Goal: Find specific page/section: Find specific page/section

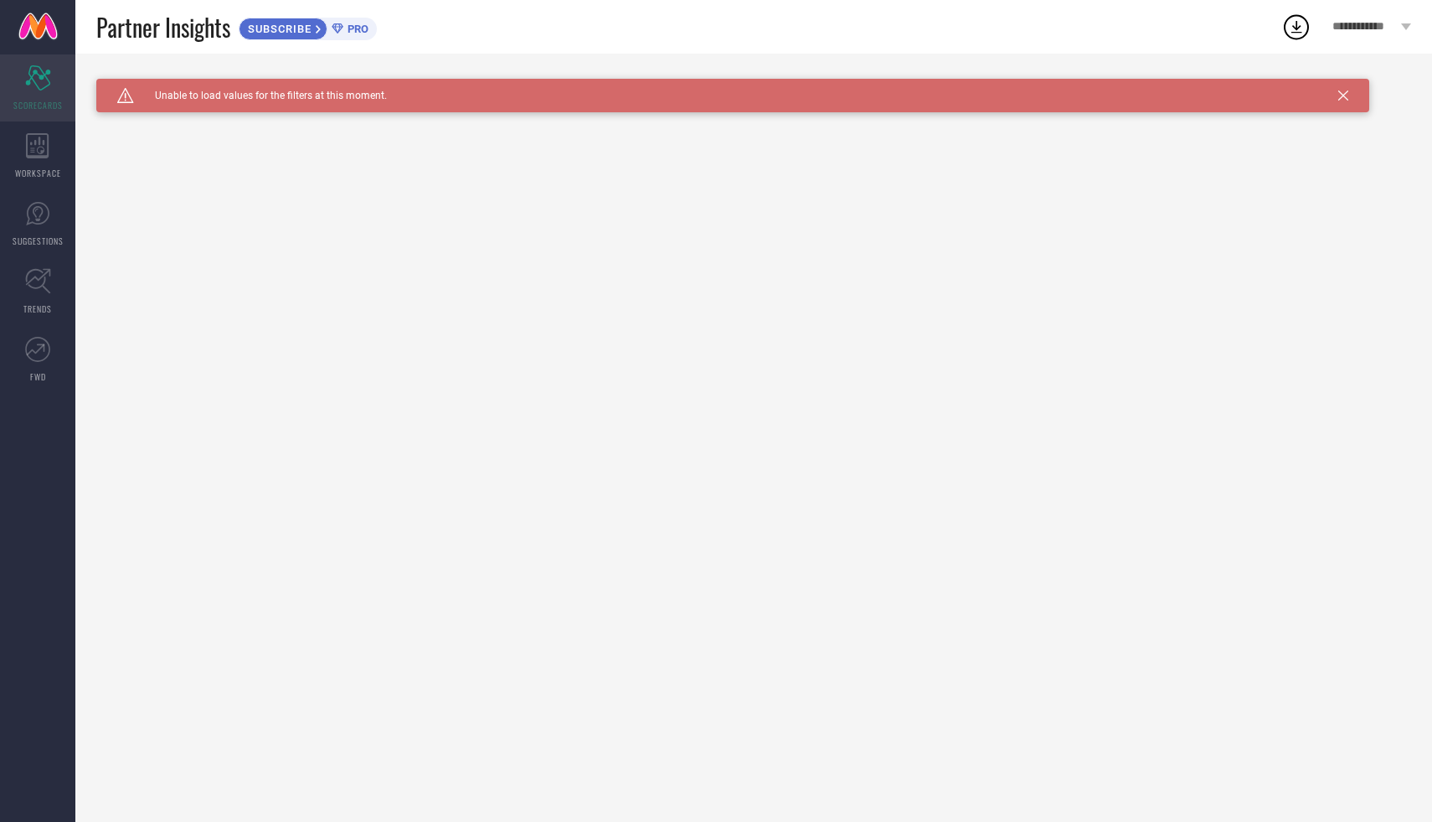
click at [61, 88] on div "Scorecard SCORECARDS" at bounding box center [37, 87] width 75 height 67
click at [59, 145] on div "WORKSPACE" at bounding box center [37, 155] width 75 height 67
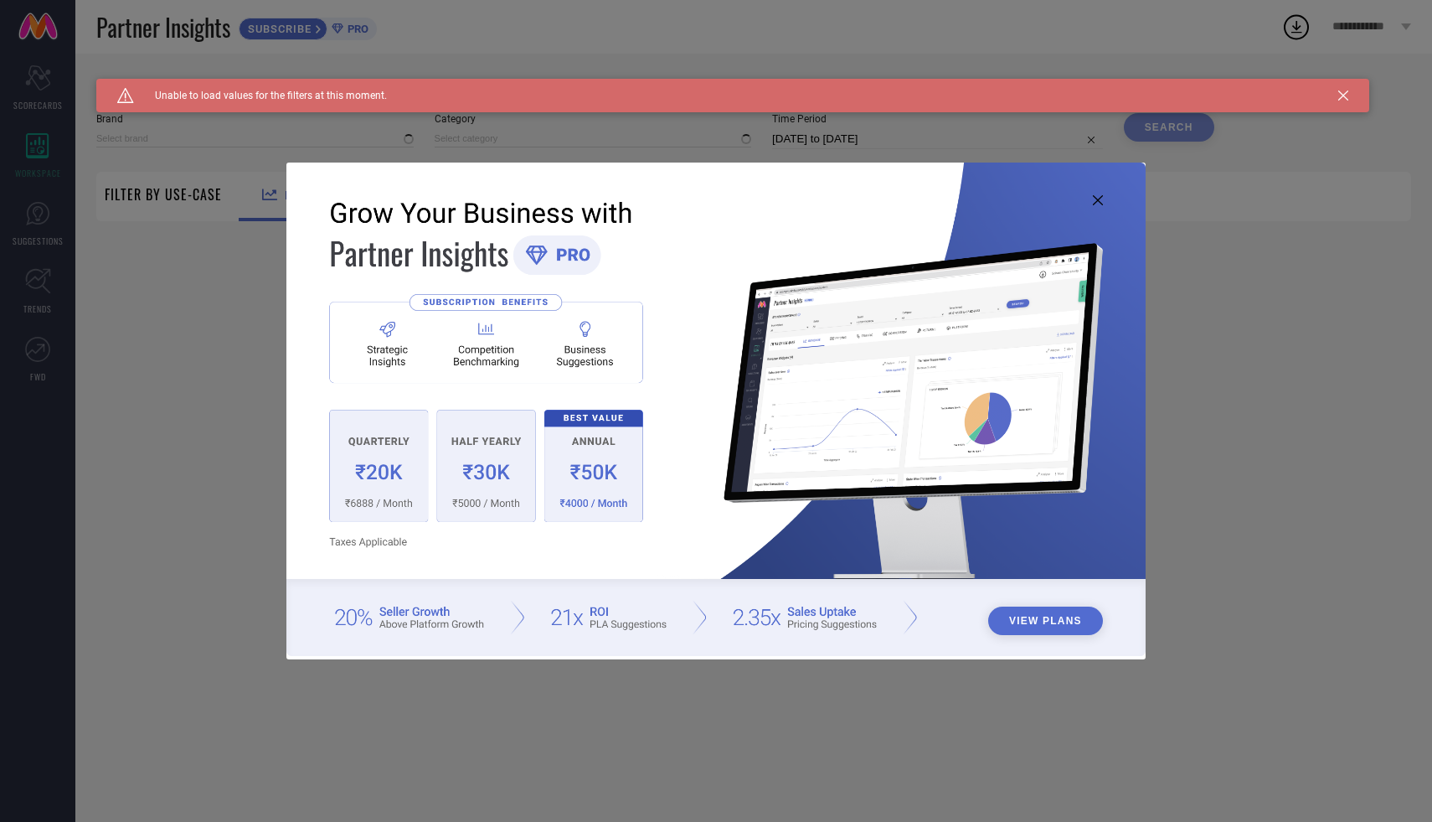
type input "1 STOP FASHION"
type input "All"
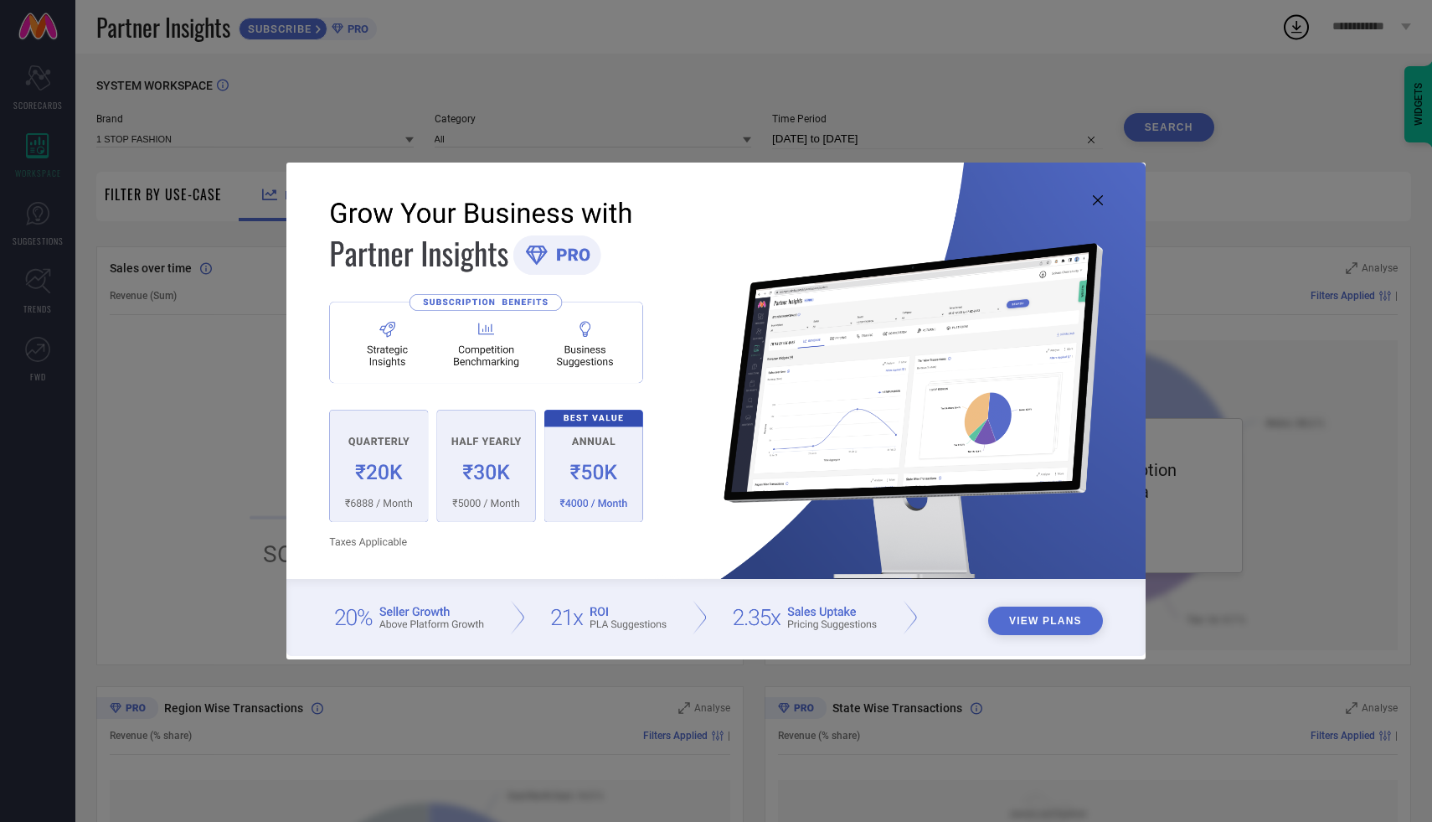
click at [1095, 200] on icon at bounding box center [1098, 200] width 10 height 10
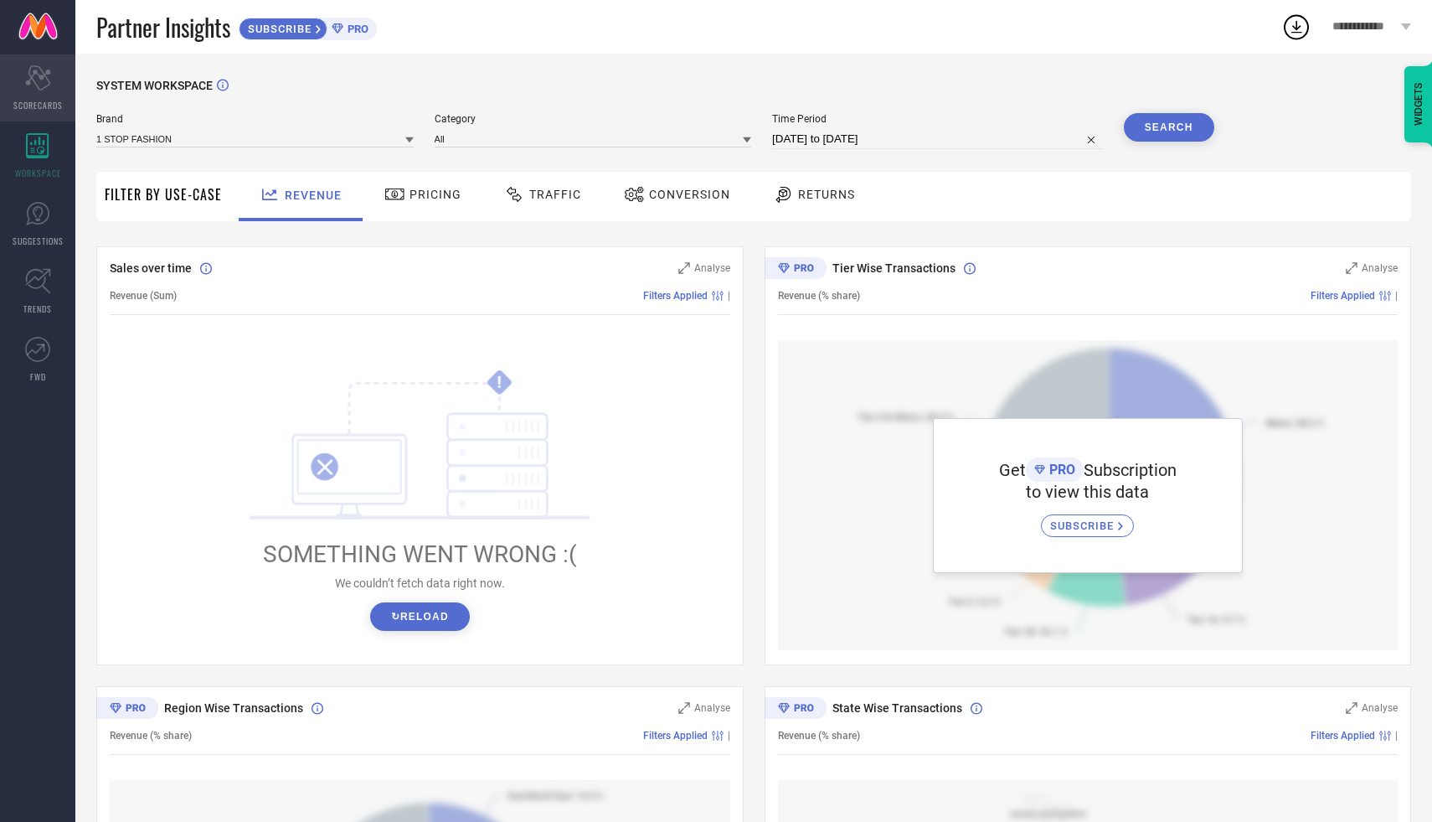
click at [47, 91] on div "Scorecard SCORECARDS" at bounding box center [37, 87] width 75 height 67
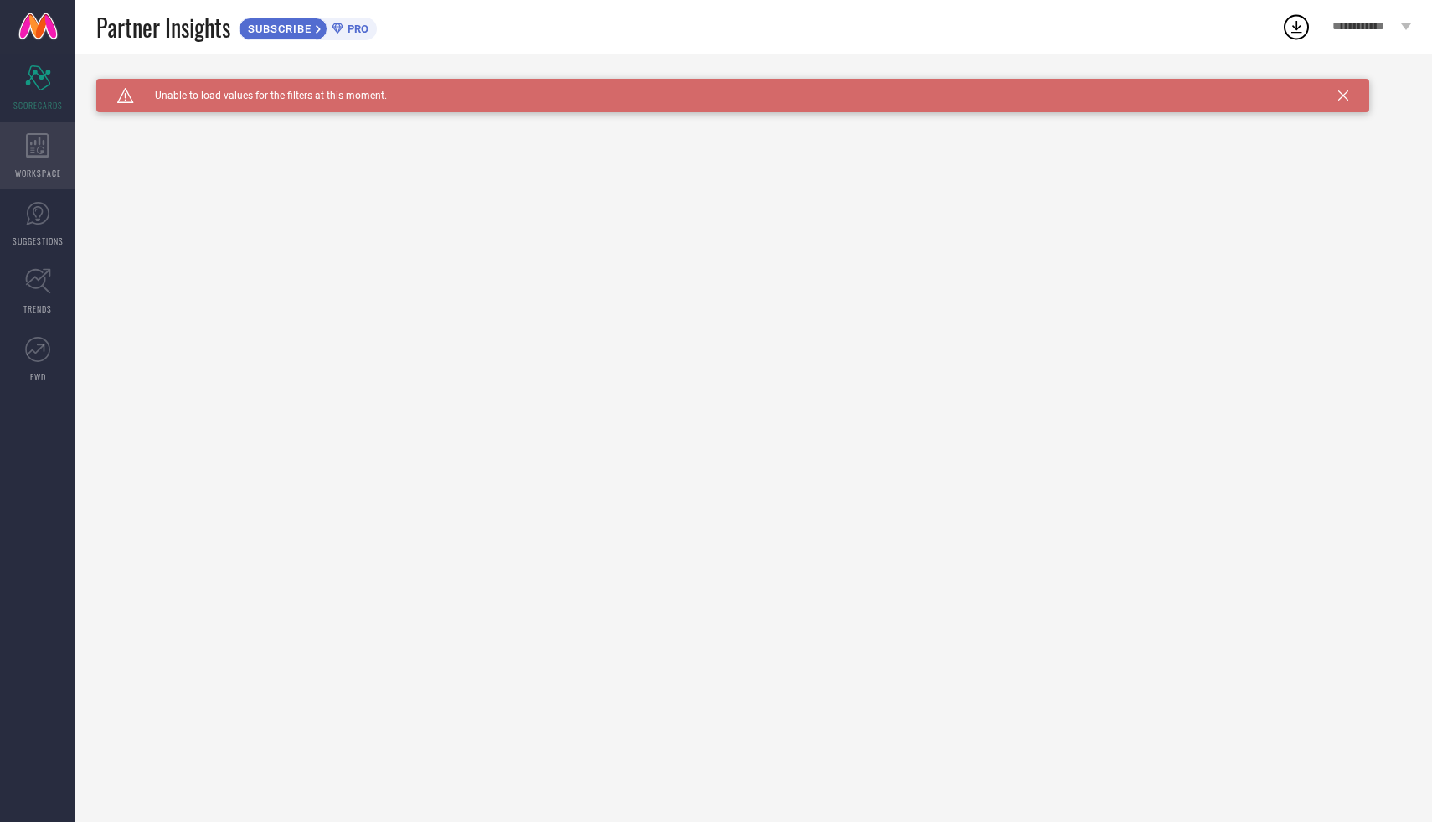
click at [44, 129] on div "WORKSPACE" at bounding box center [37, 155] width 75 height 67
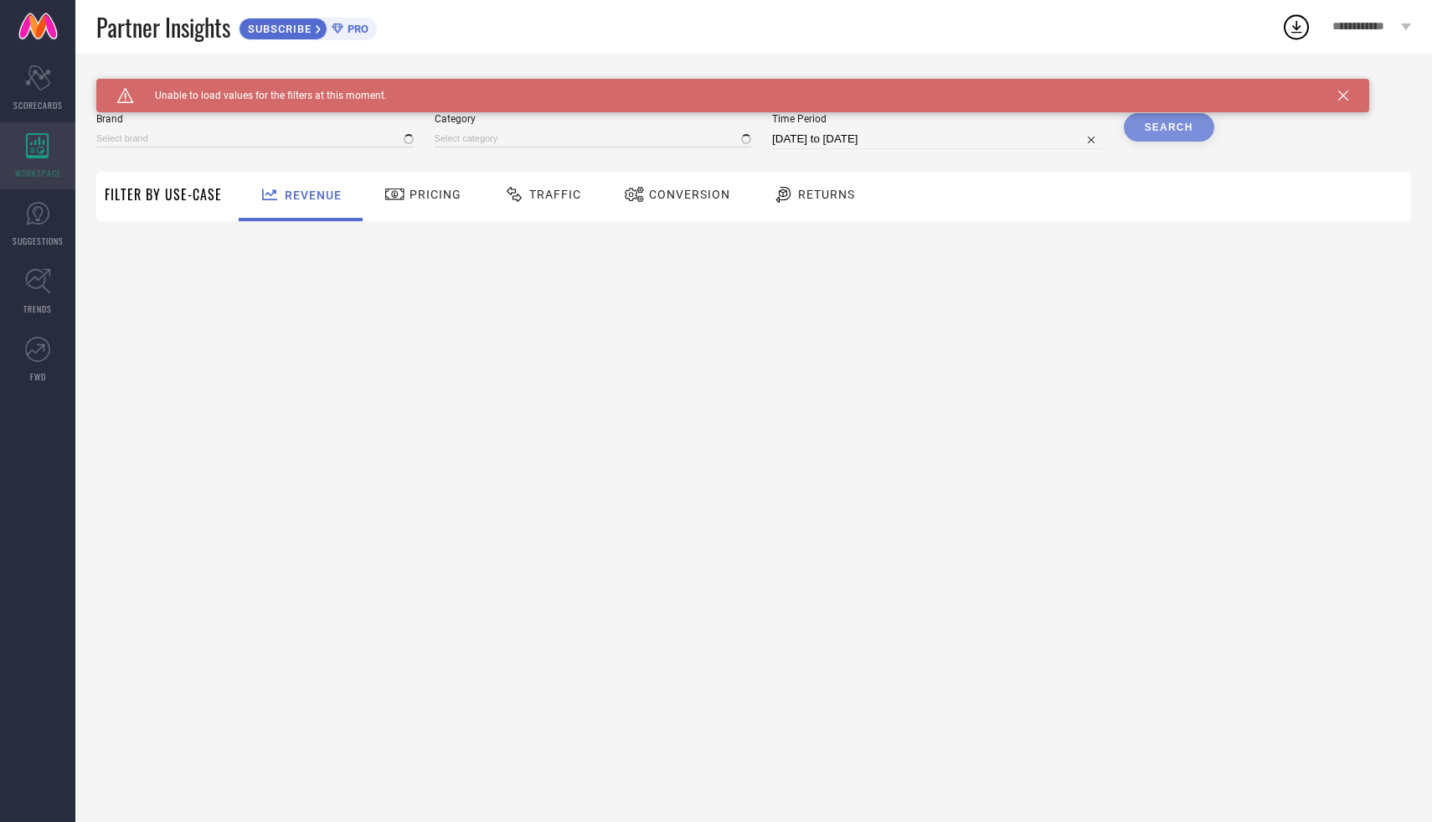
type input "1 STOP FASHION"
type input "All"
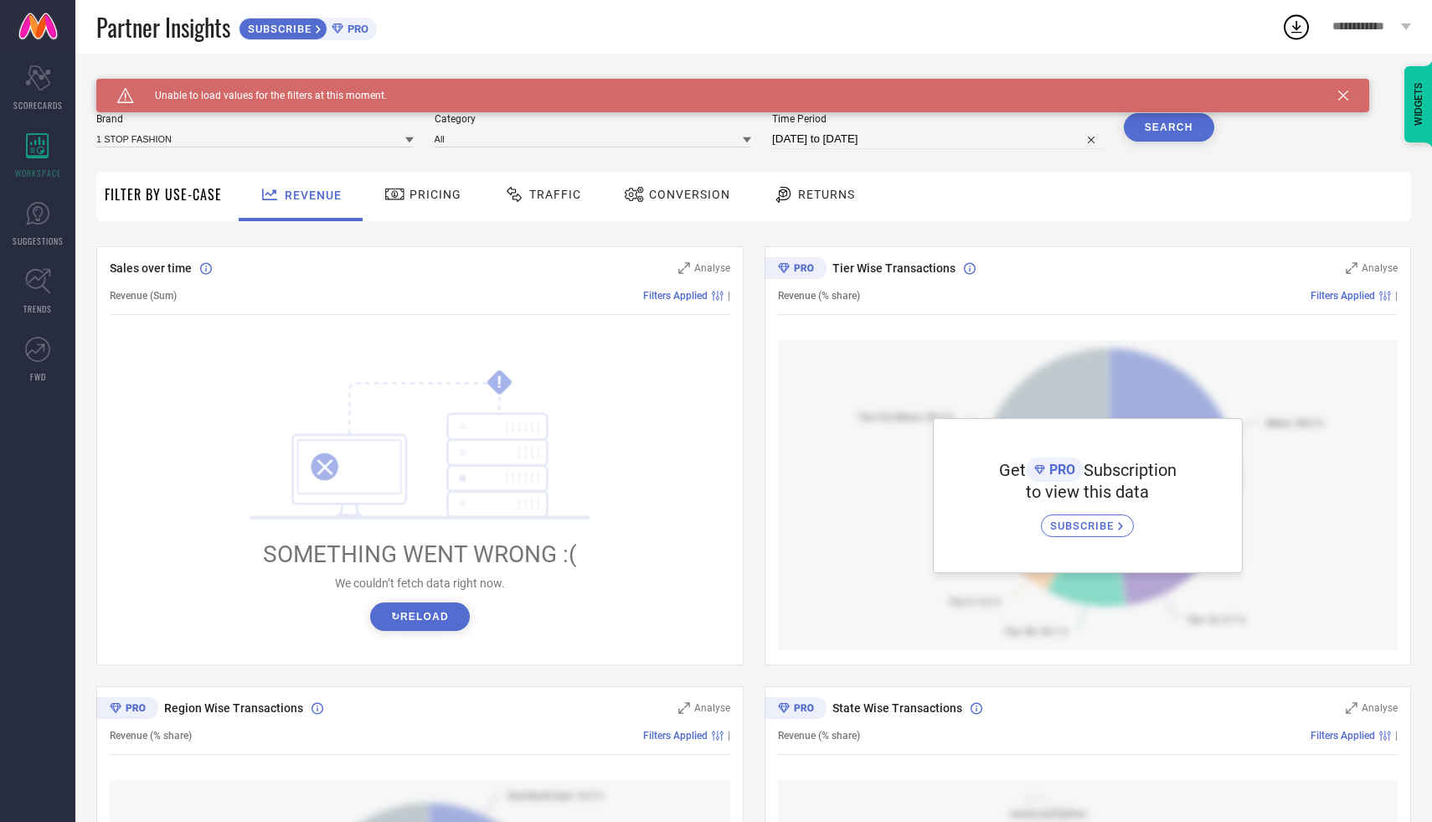
click at [1344, 93] on icon at bounding box center [1343, 95] width 10 height 10
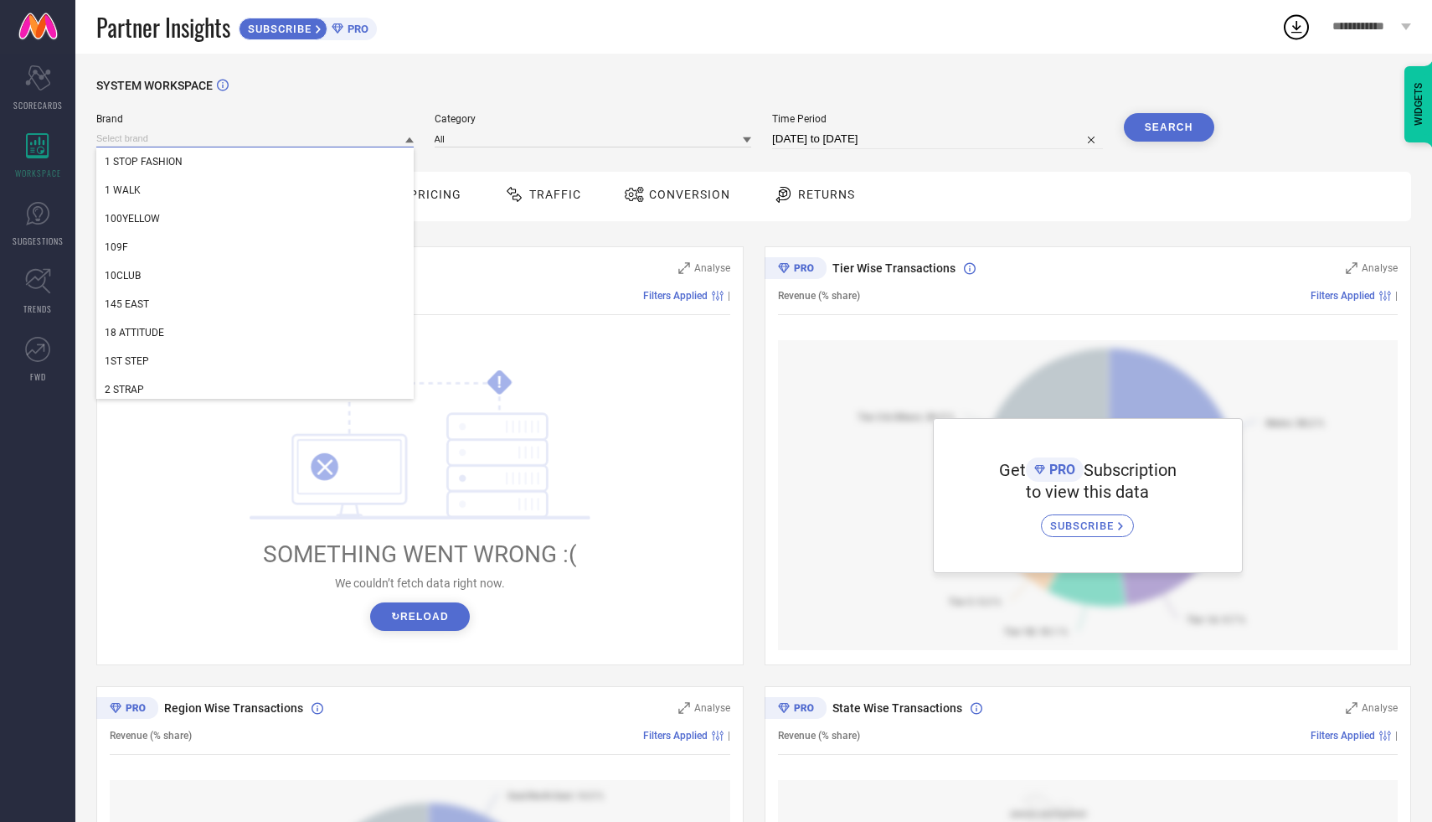
click at [388, 136] on input at bounding box center [254, 139] width 317 height 18
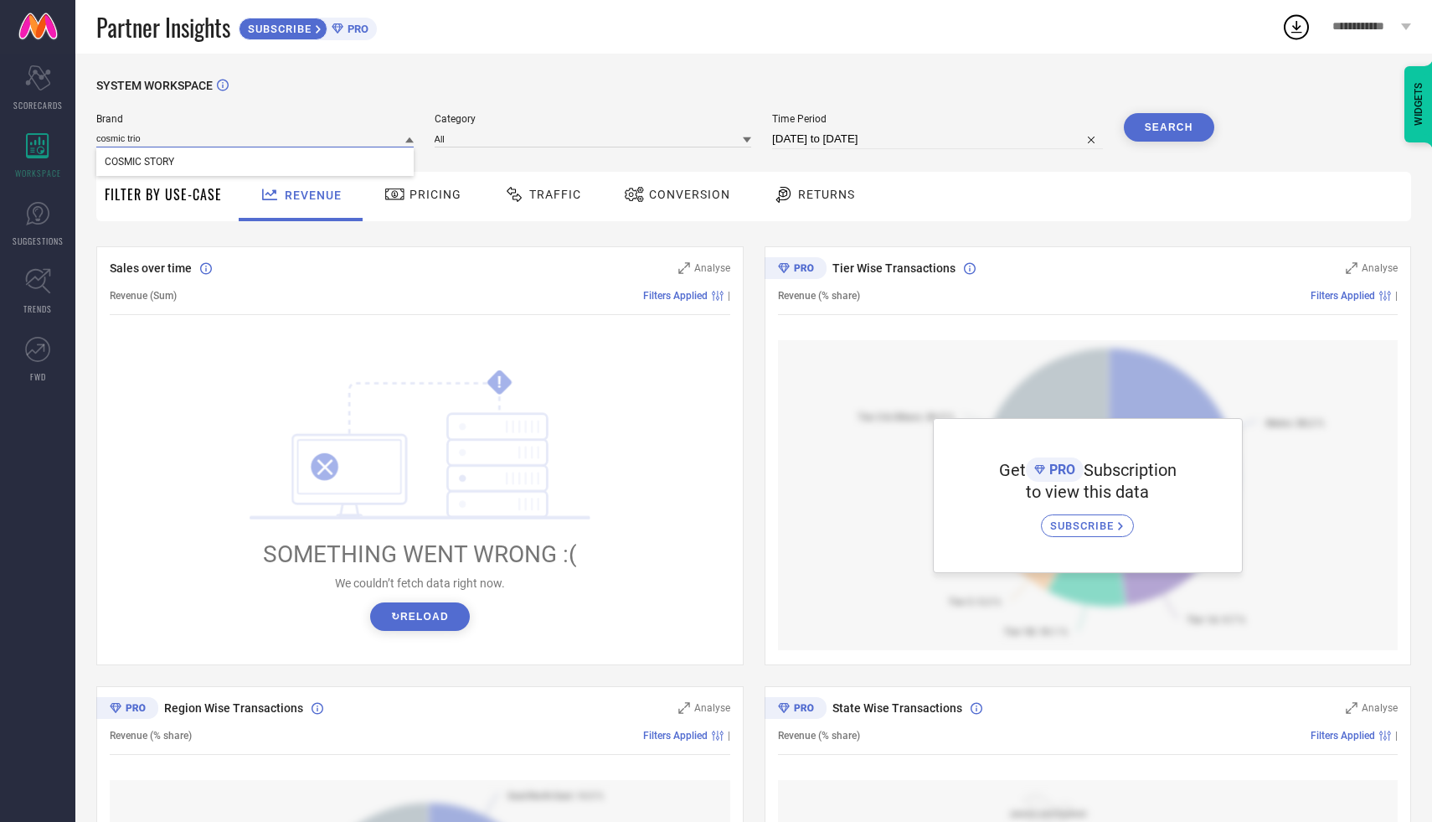
type input "cosmic trio"
click at [1137, 130] on button "Search" at bounding box center [1169, 127] width 90 height 28
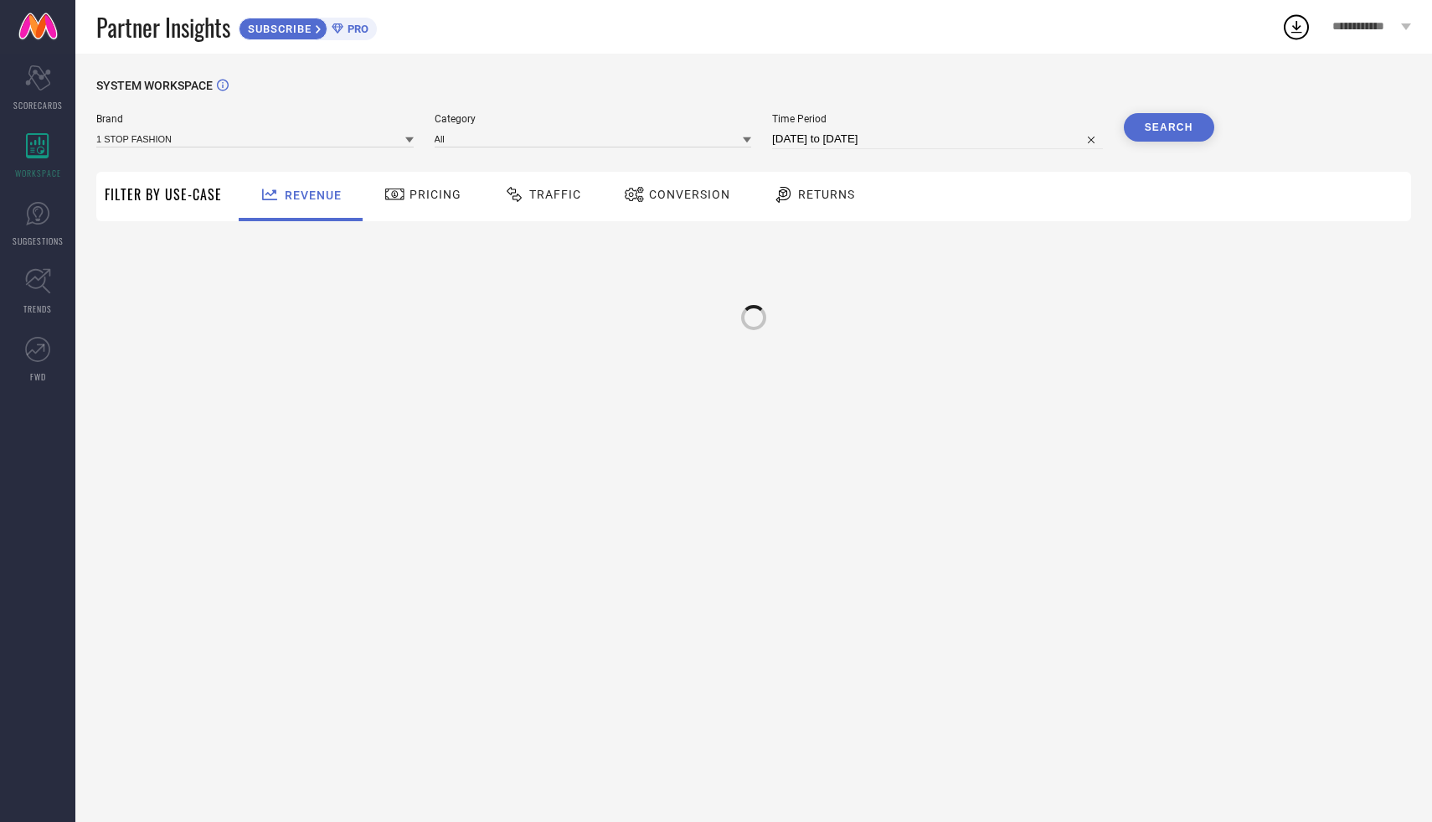
click at [409, 140] on icon at bounding box center [409, 140] width 8 height 6
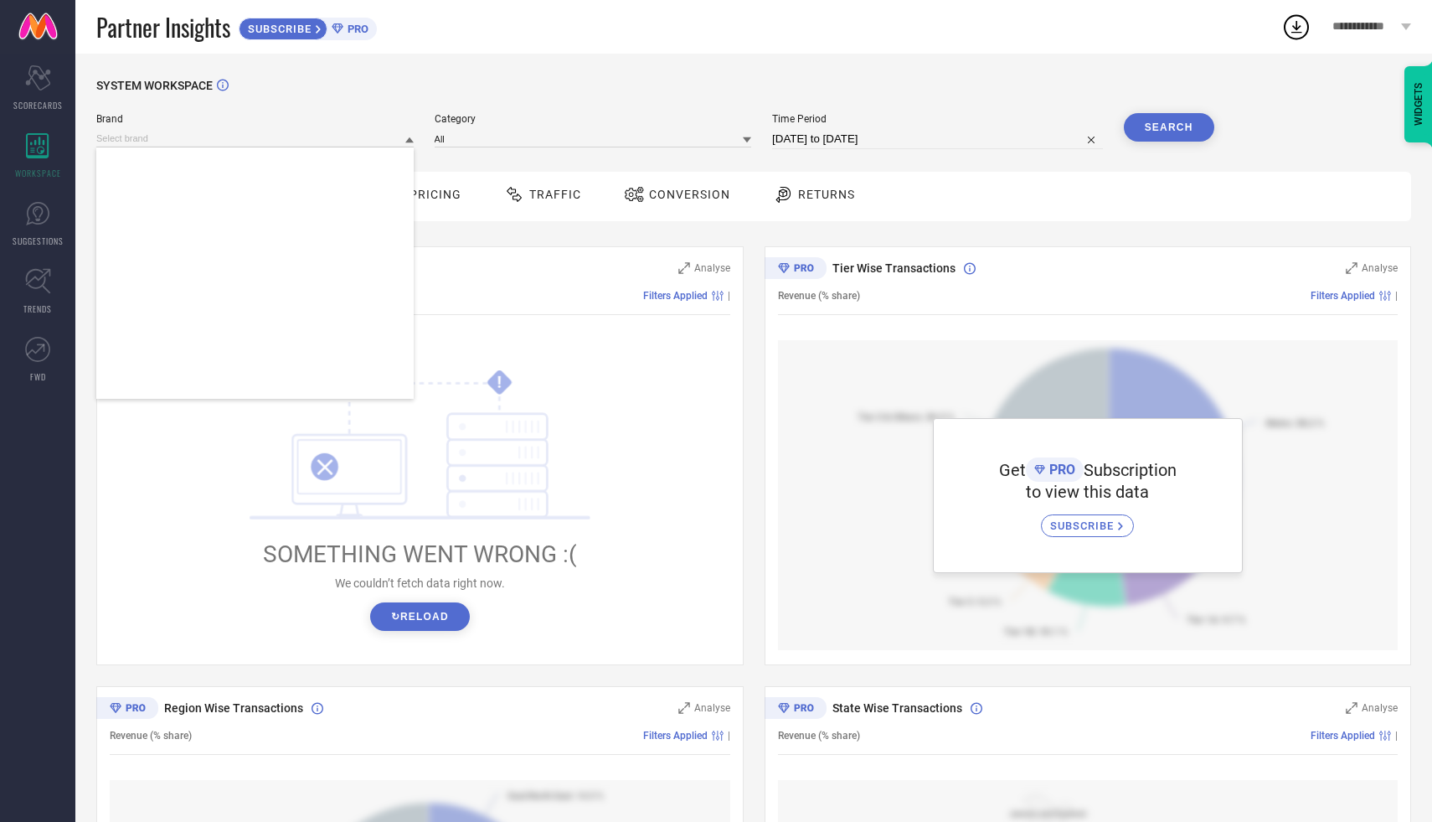
scroll to position [7130, 0]
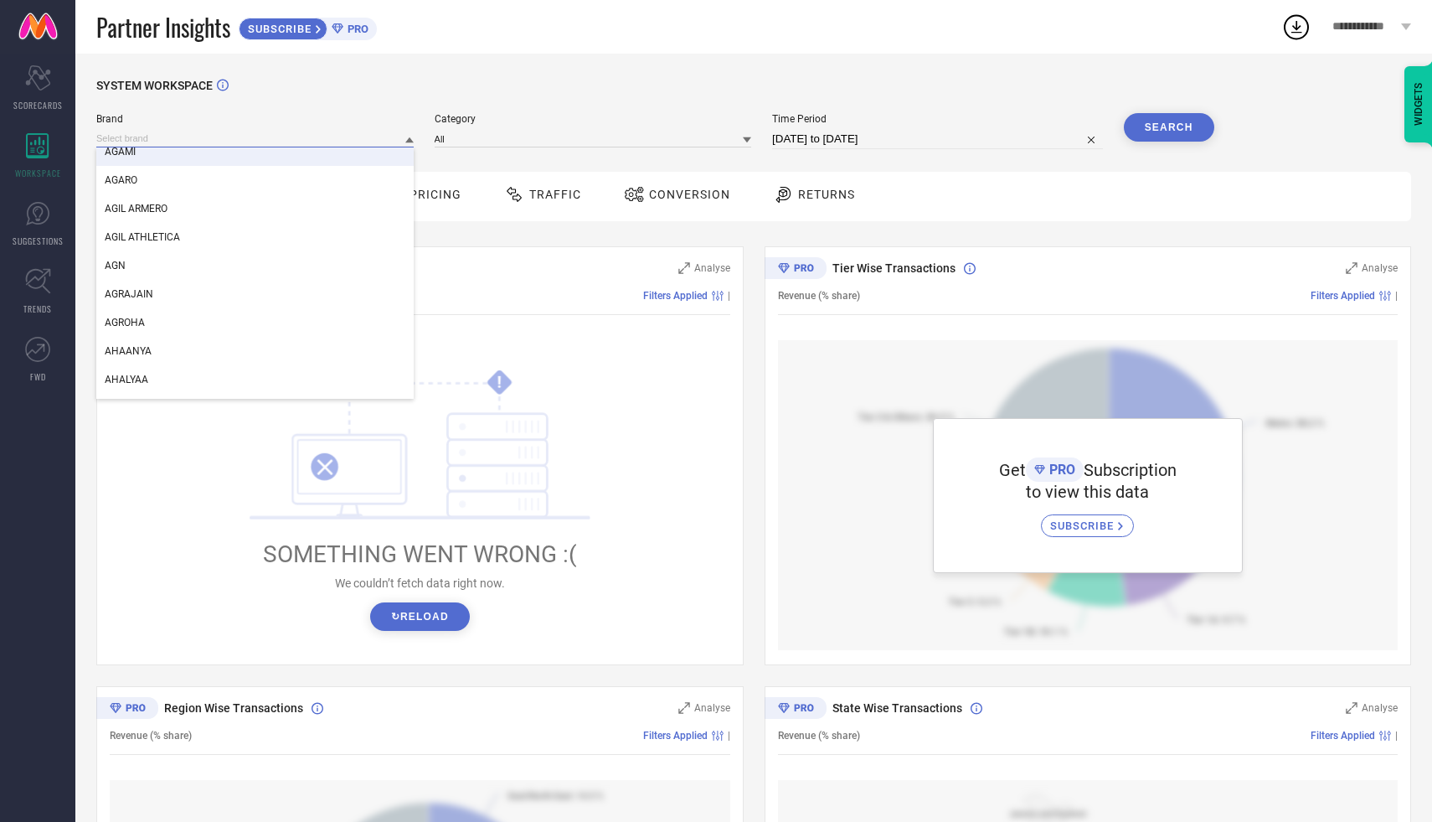
click at [308, 133] on input at bounding box center [254, 139] width 317 height 18
type input "zara"
click at [222, 131] on input at bounding box center [254, 139] width 317 height 18
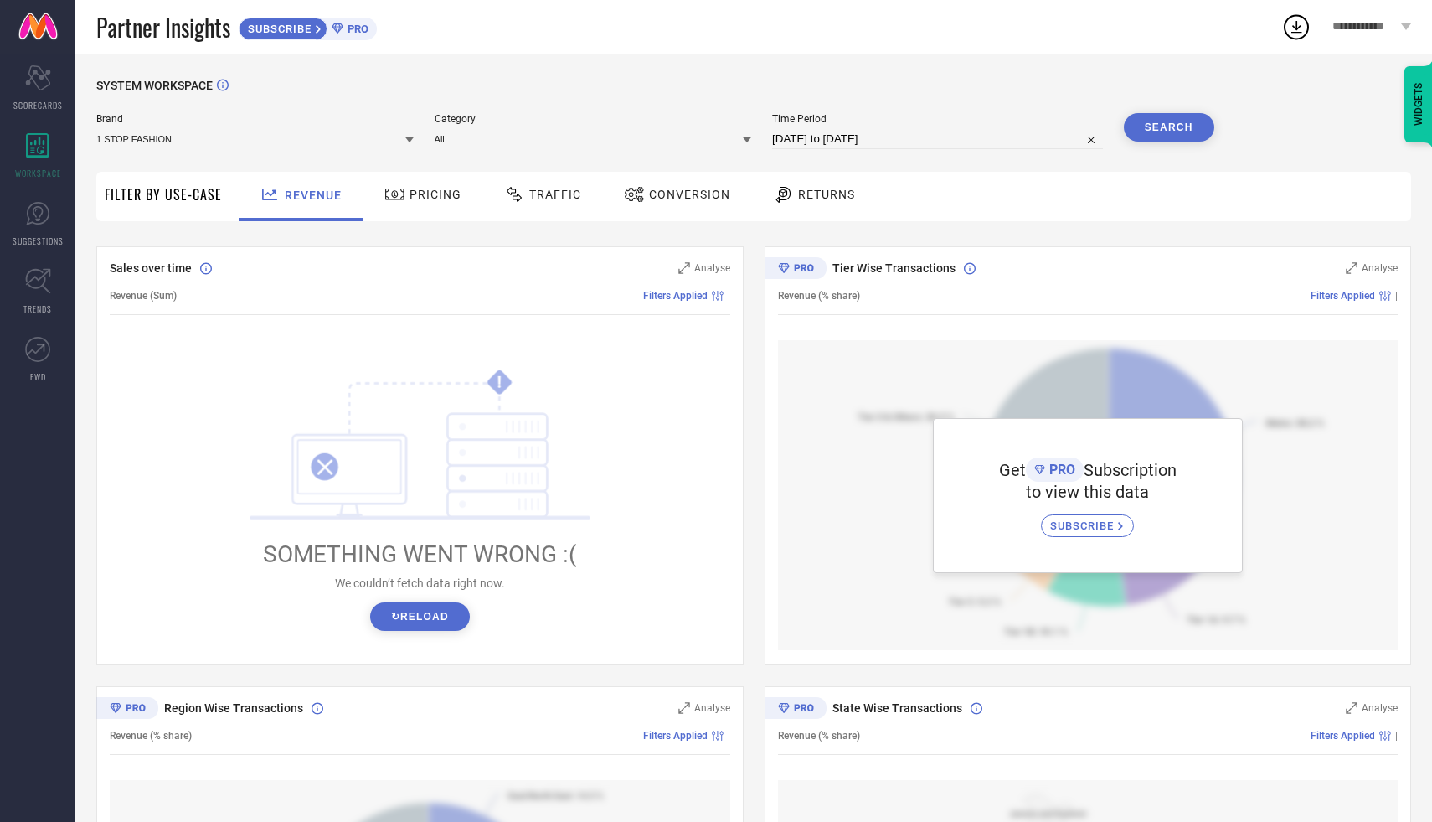
click at [234, 140] on input at bounding box center [254, 139] width 317 height 18
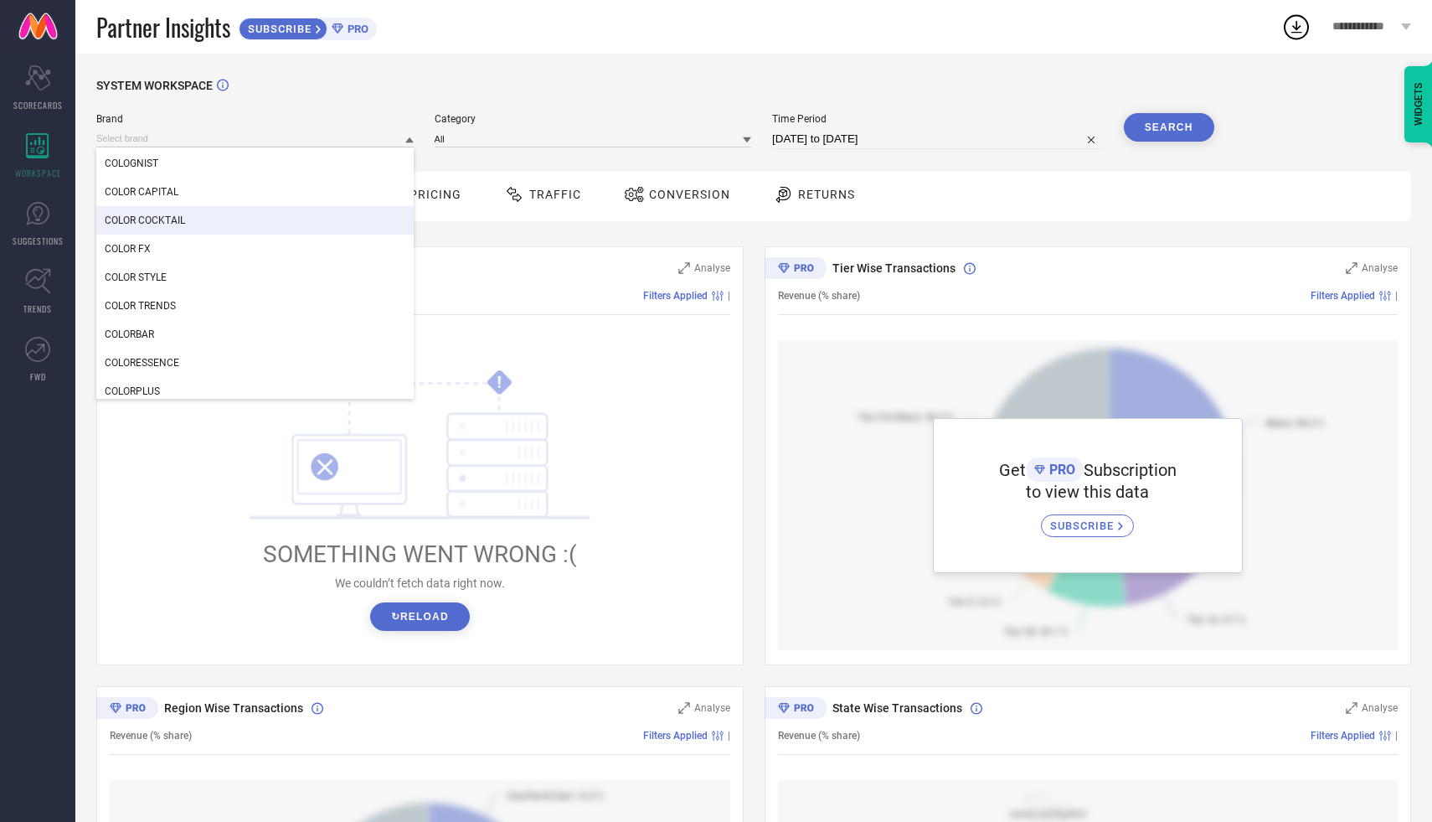
scroll to position [52809, 0]
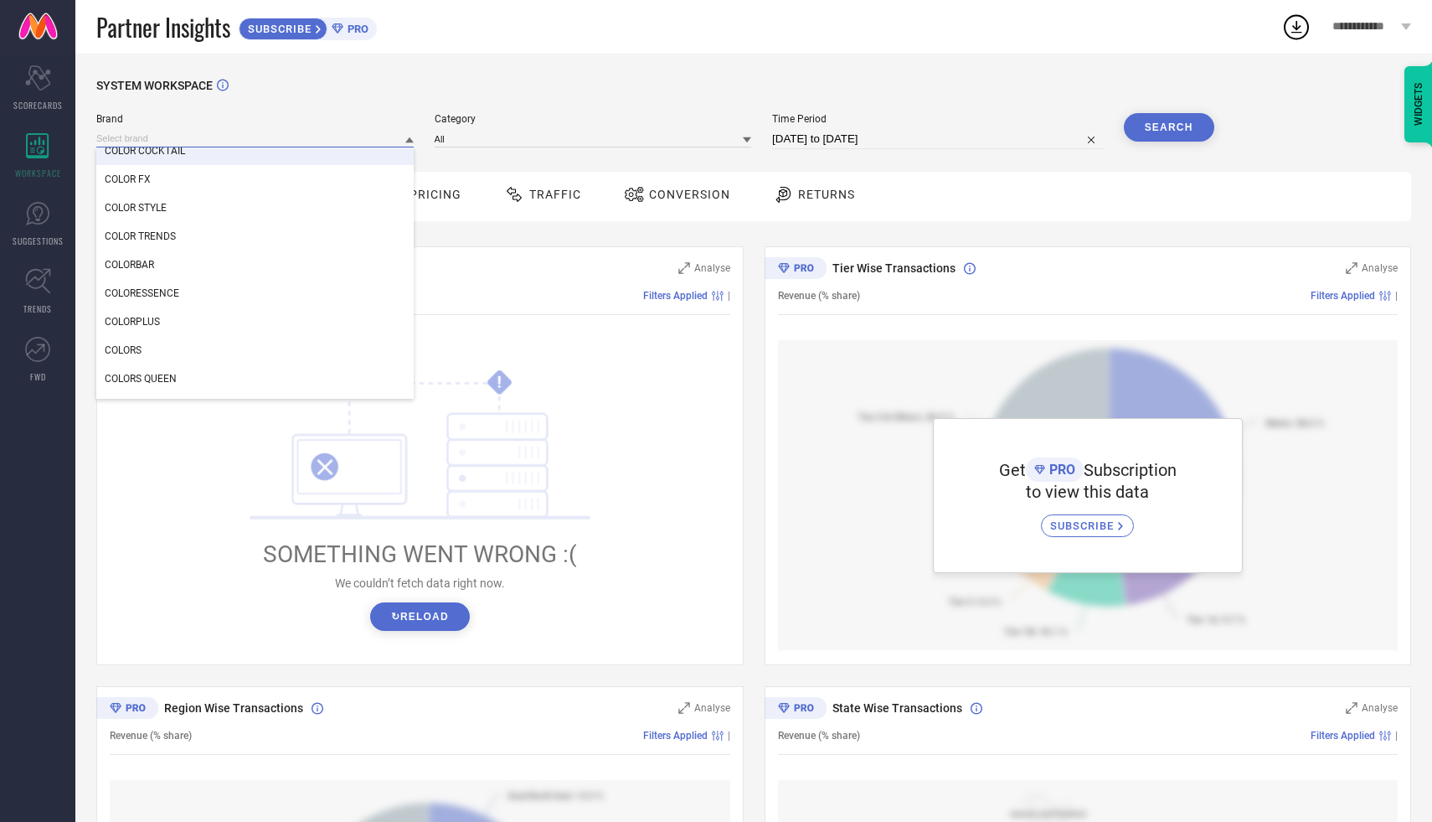
click at [282, 138] on input at bounding box center [254, 139] width 317 height 18
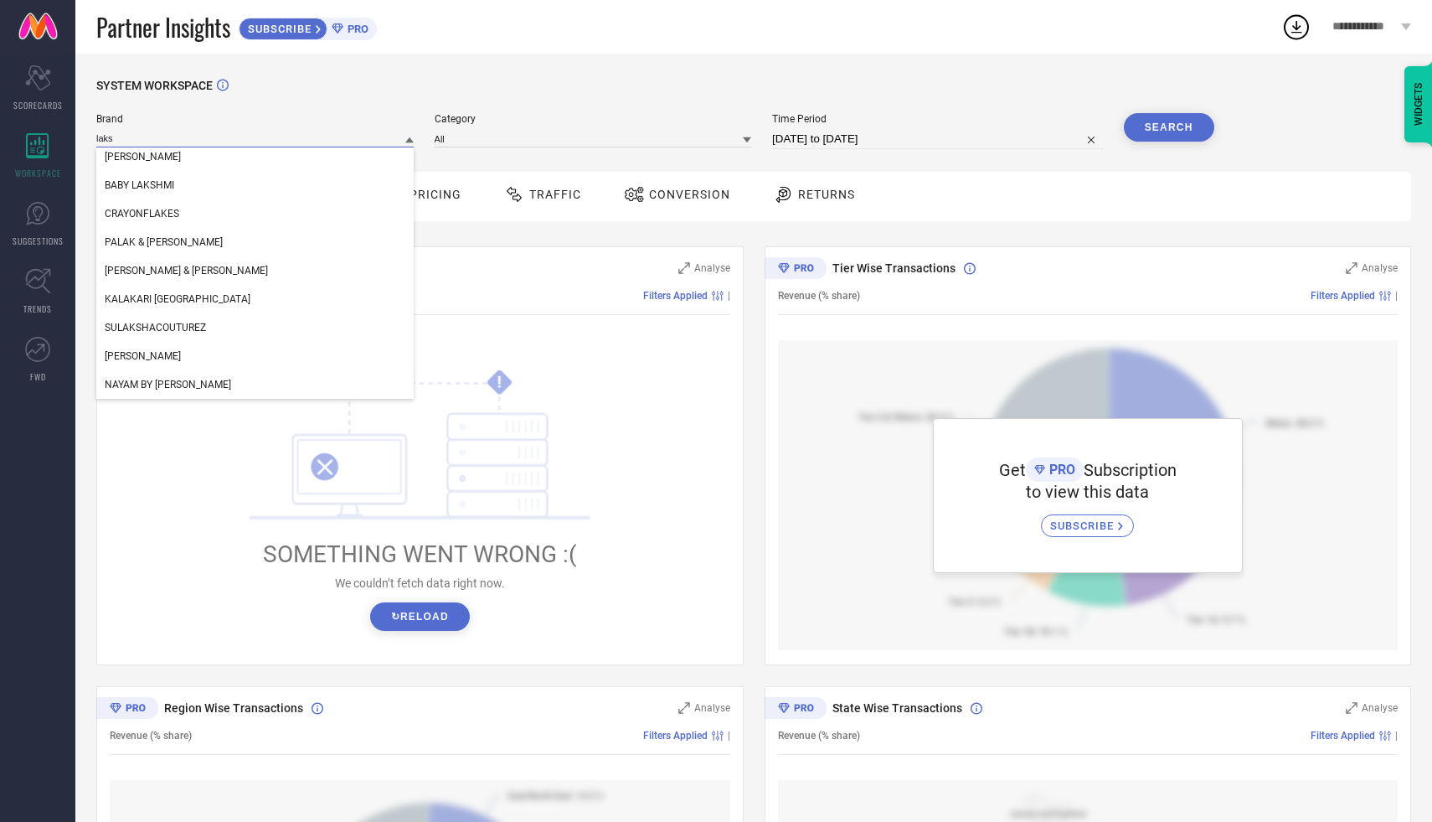
scroll to position [0, 0]
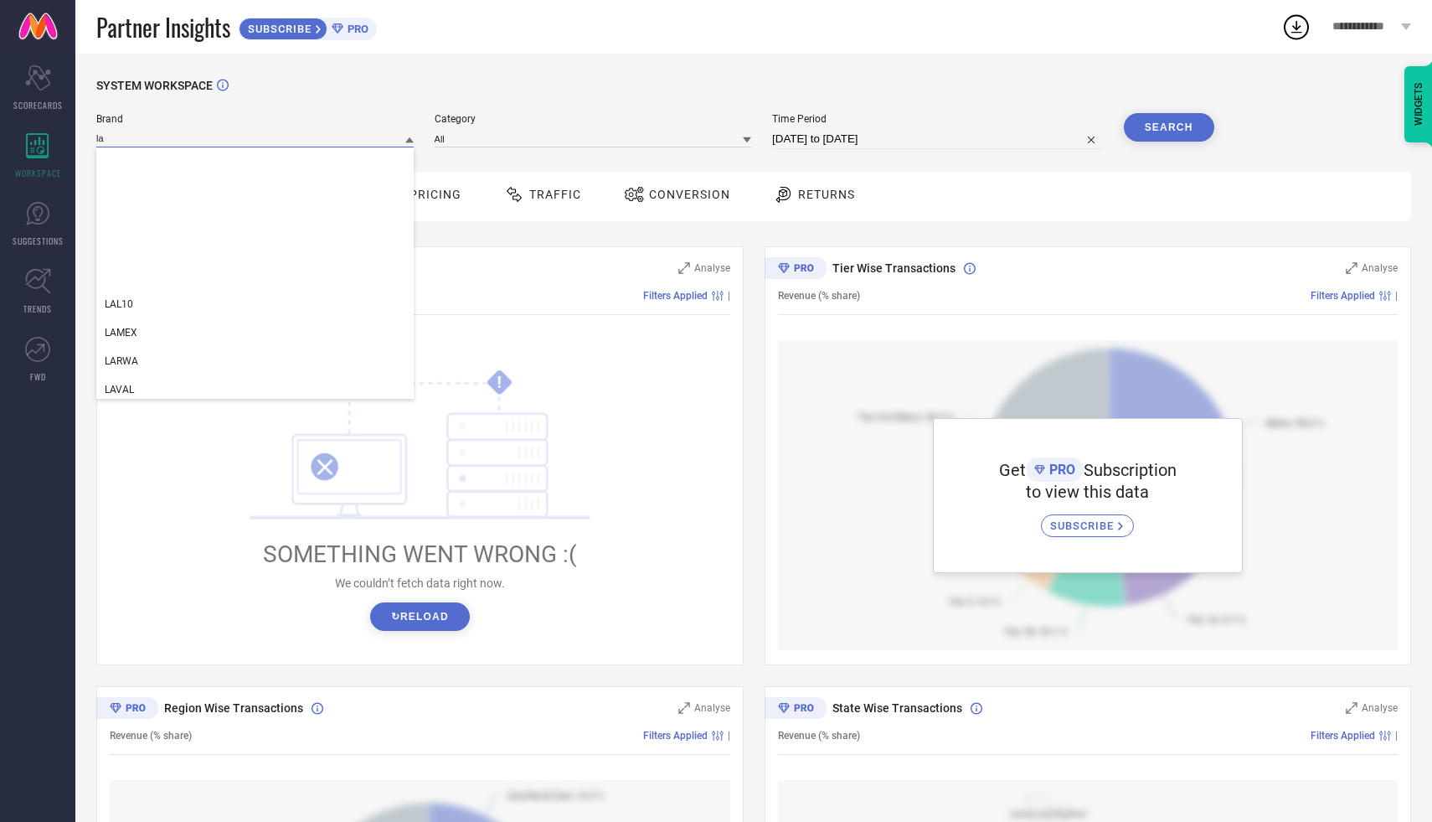
type input "l"
type input "[PERSON_NAME]"
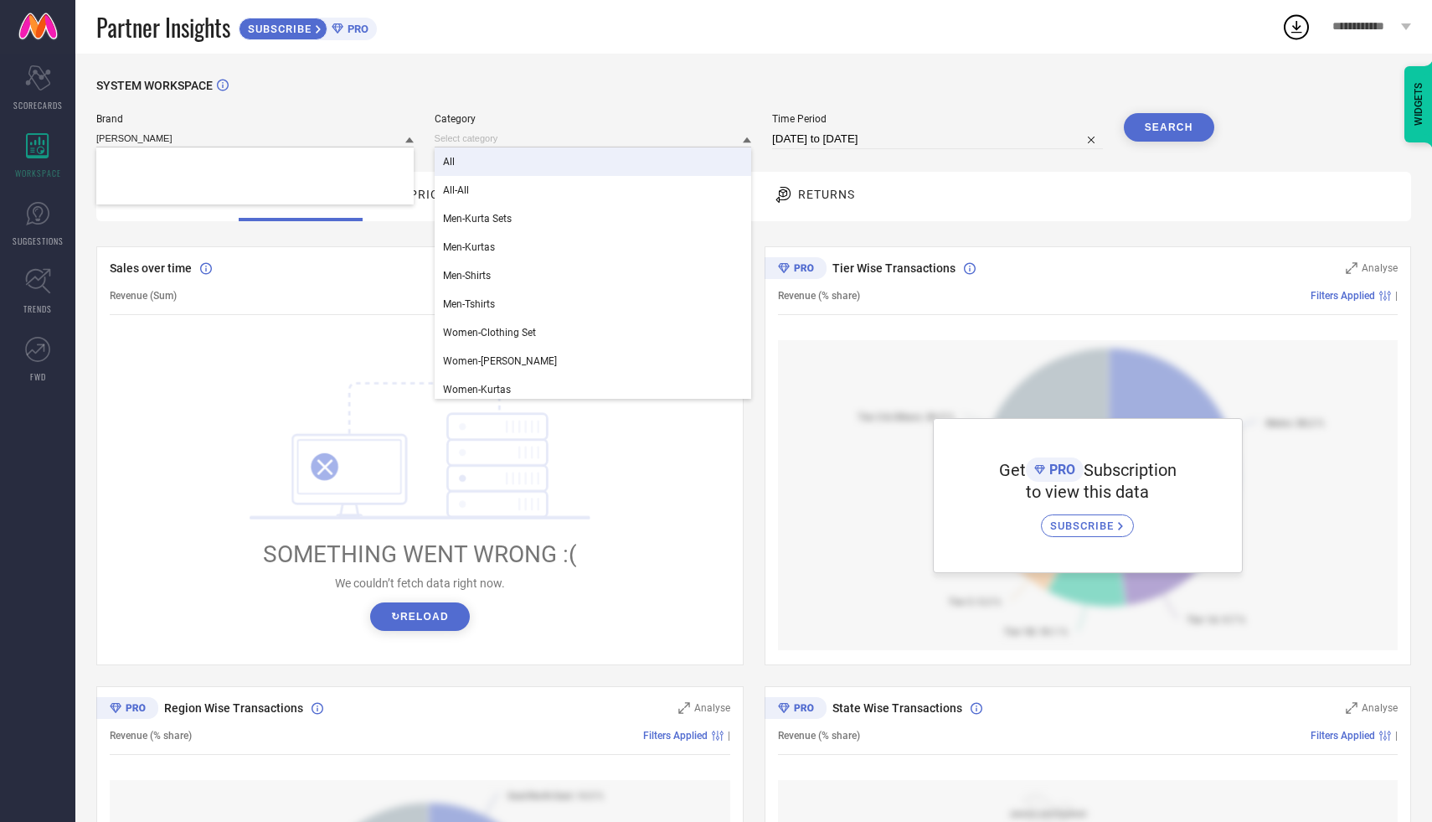
click at [1174, 126] on button "Search" at bounding box center [1169, 127] width 90 height 28
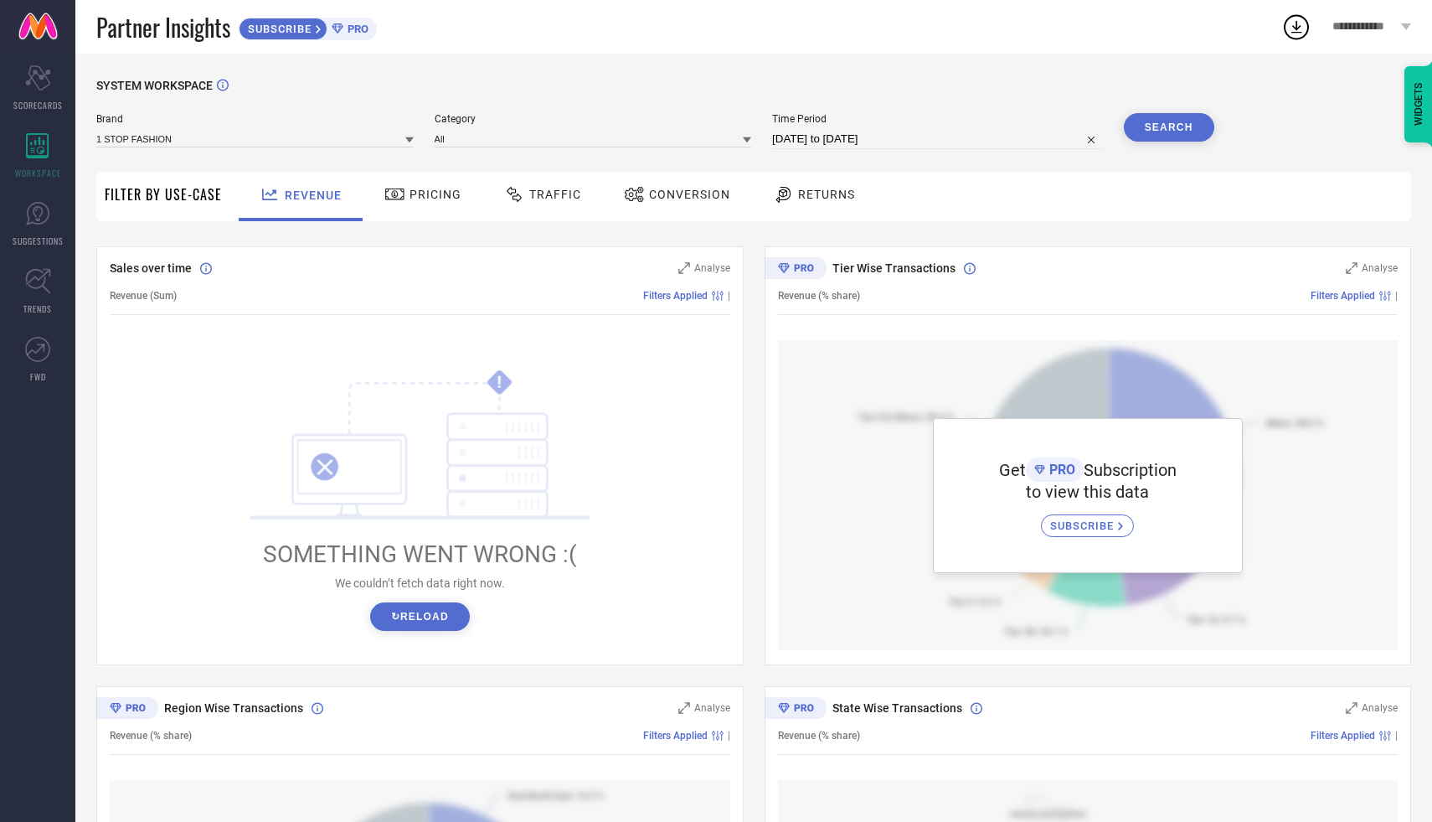
click at [452, 608] on button "↻ Reload" at bounding box center [420, 616] width 100 height 28
click at [392, 146] on input at bounding box center [254, 139] width 317 height 18
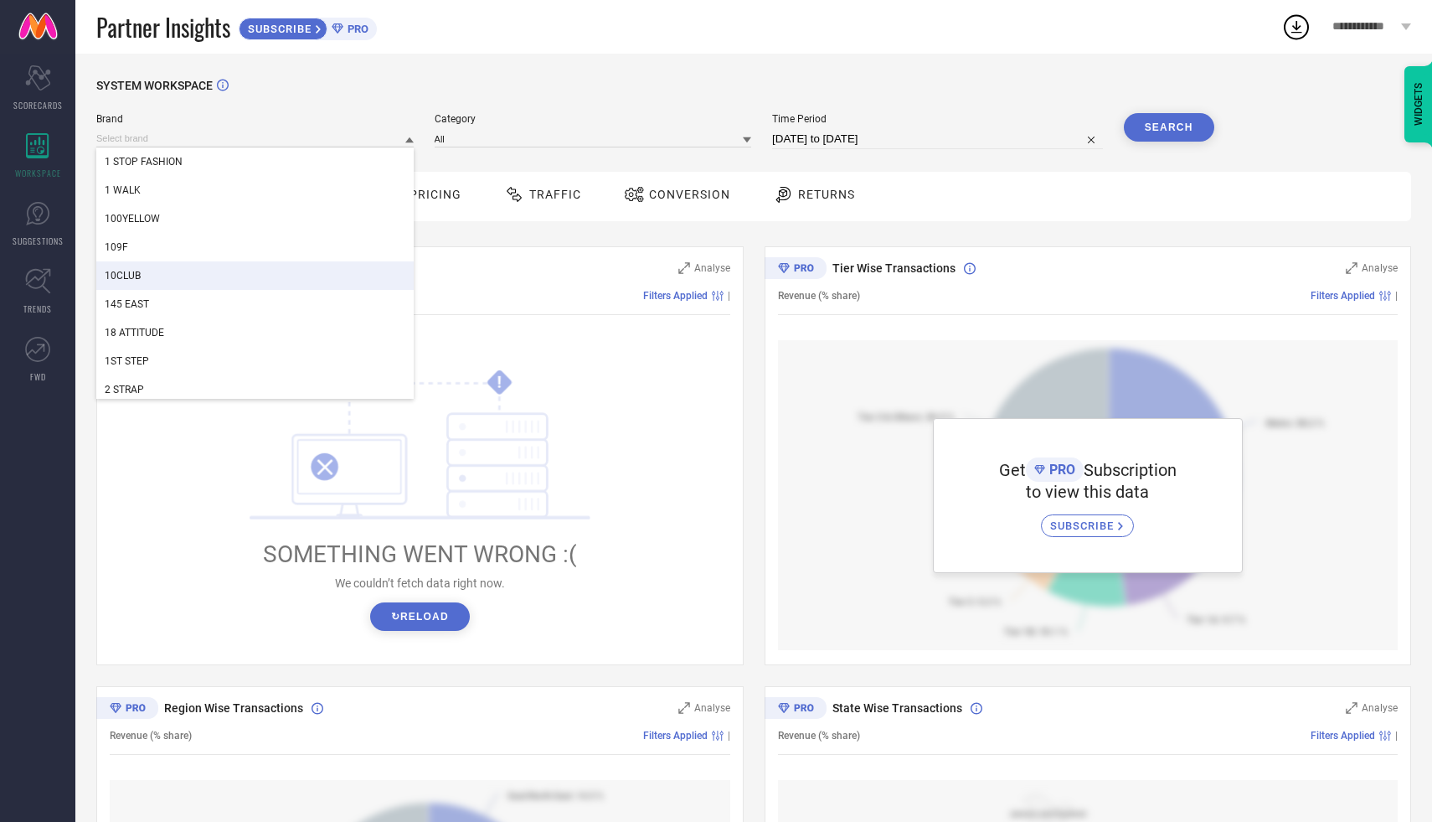
click at [356, 290] on div "10CLUB" at bounding box center [254, 275] width 317 height 28
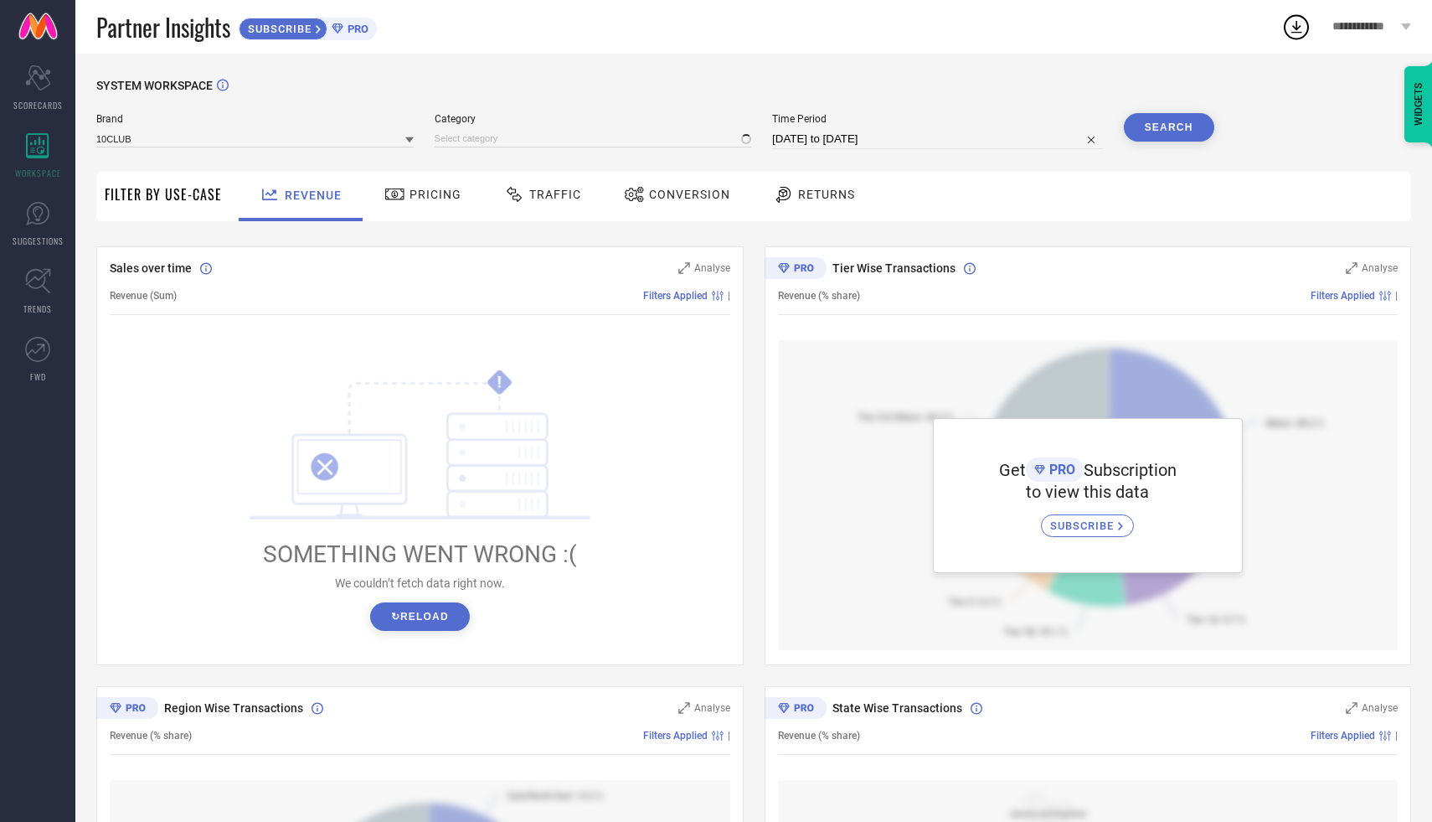
click at [1155, 130] on button "Search" at bounding box center [1169, 127] width 90 height 28
click at [1173, 136] on div "Search" at bounding box center [1169, 127] width 90 height 28
click at [56, 242] on span "SUGGESTIONS" at bounding box center [38, 241] width 51 height 13
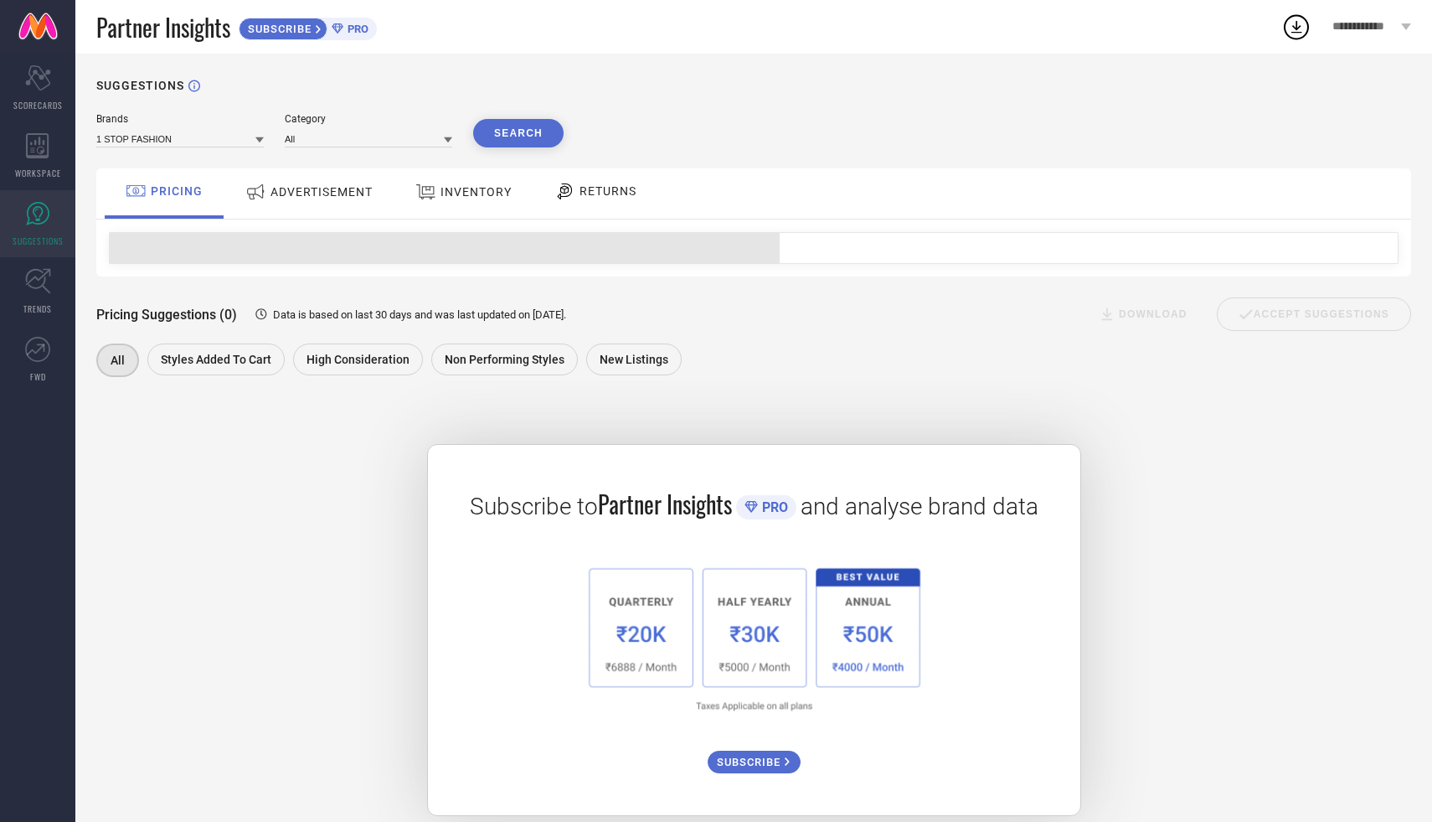
scroll to position [22, 0]
